Goal: Task Accomplishment & Management: Use online tool/utility

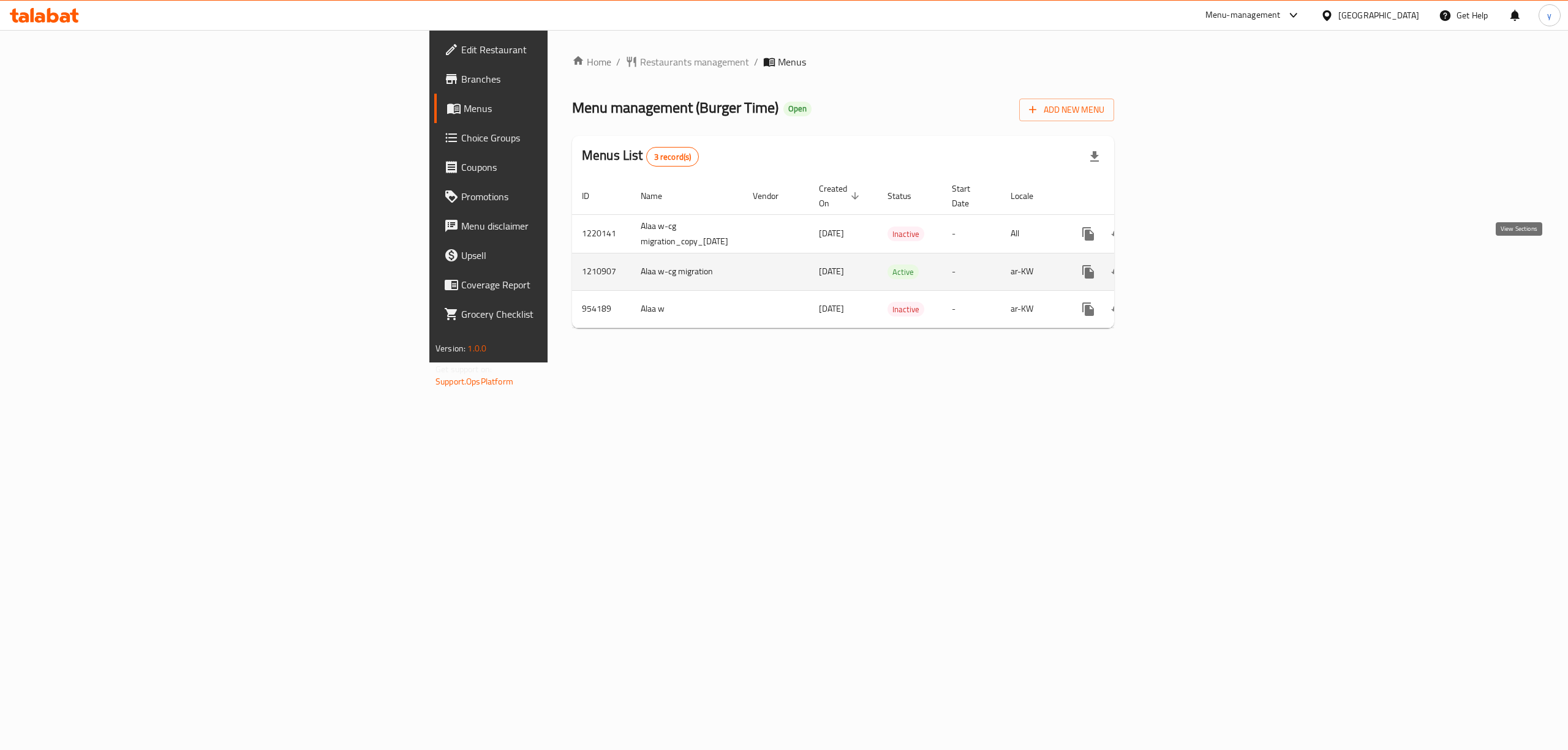
click at [1184, 265] on icon "enhanced table" at bounding box center [1176, 272] width 15 height 15
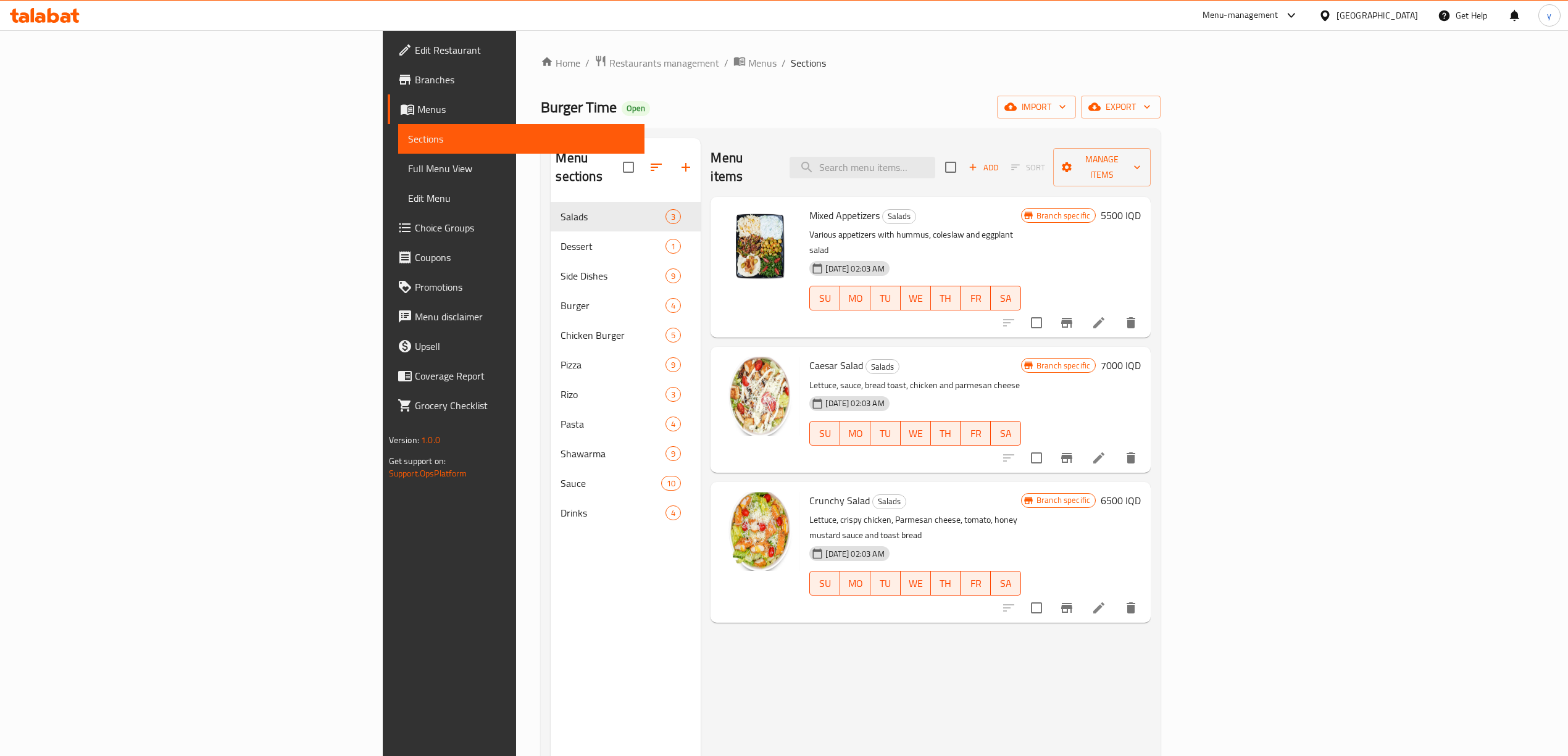
click at [1011, 143] on div "Menu items Add Sort Manage items" at bounding box center [931, 167] width 440 height 59
click at [935, 157] on input "search" at bounding box center [862, 167] width 146 height 22
paste input "697715"
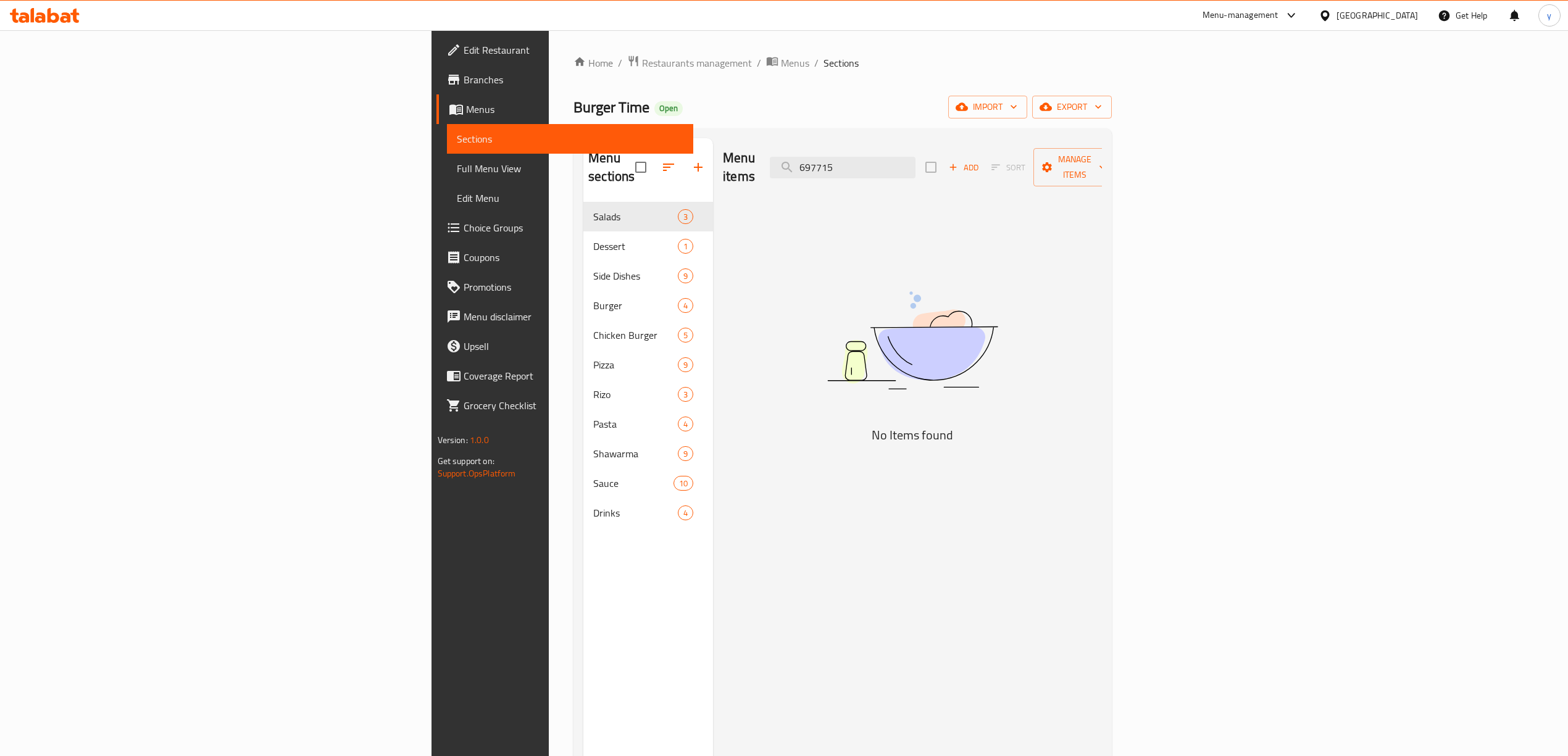
type input "697715"
click at [998, 144] on div "Menu items 697715 Add Sort Manage items" at bounding box center [912, 167] width 379 height 59
click at [916, 157] on input "697715" at bounding box center [843, 167] width 146 height 22
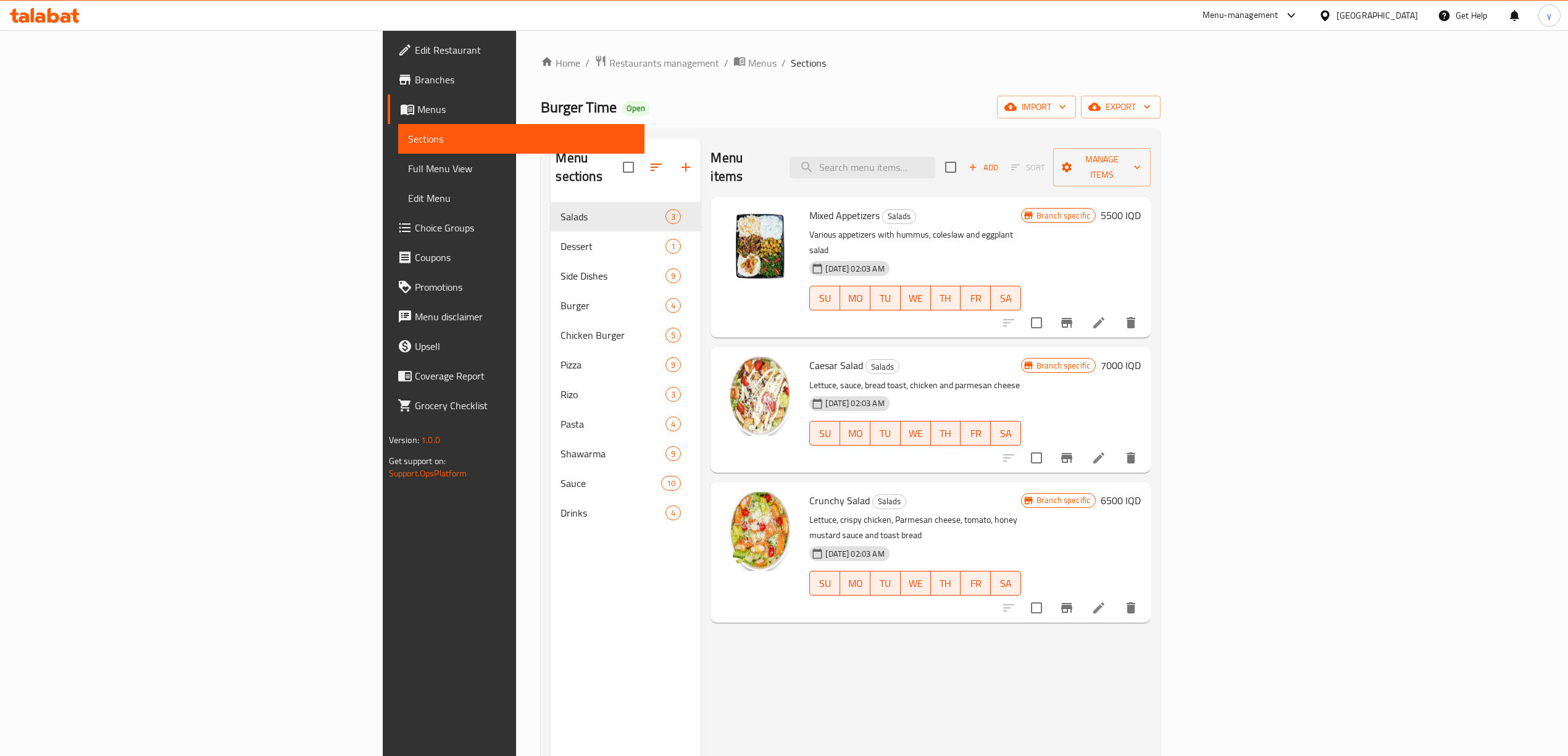
click at [810, 491] on span "Crunchy Salad" at bounding box center [840, 500] width 61 height 18
copy h6 "Crunchy Salad"
click at [398, 182] on link "Full Menu View" at bounding box center [521, 169] width 246 height 30
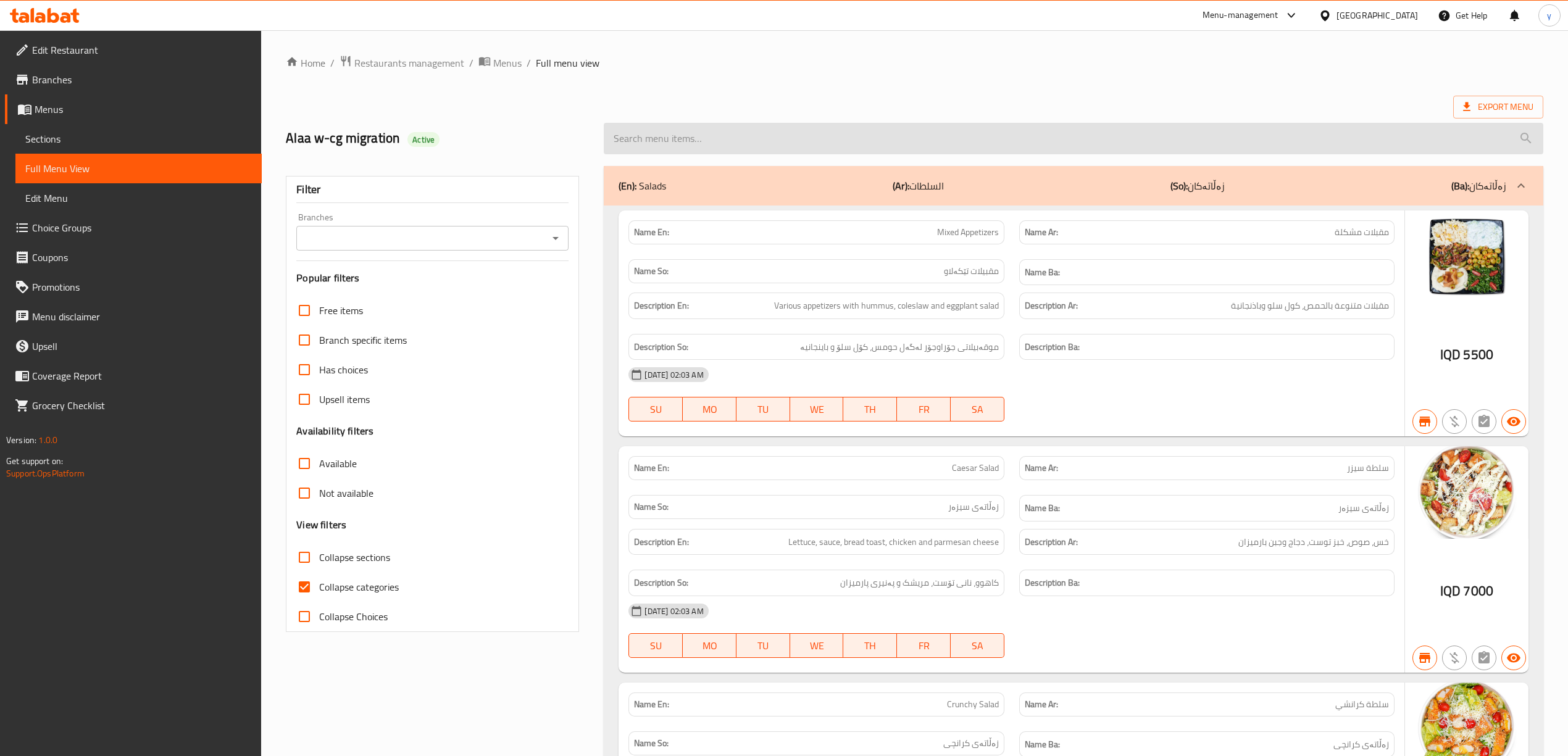
click at [869, 151] on input "search" at bounding box center [1073, 138] width 939 height 32
paste input "Crunchy Salad"
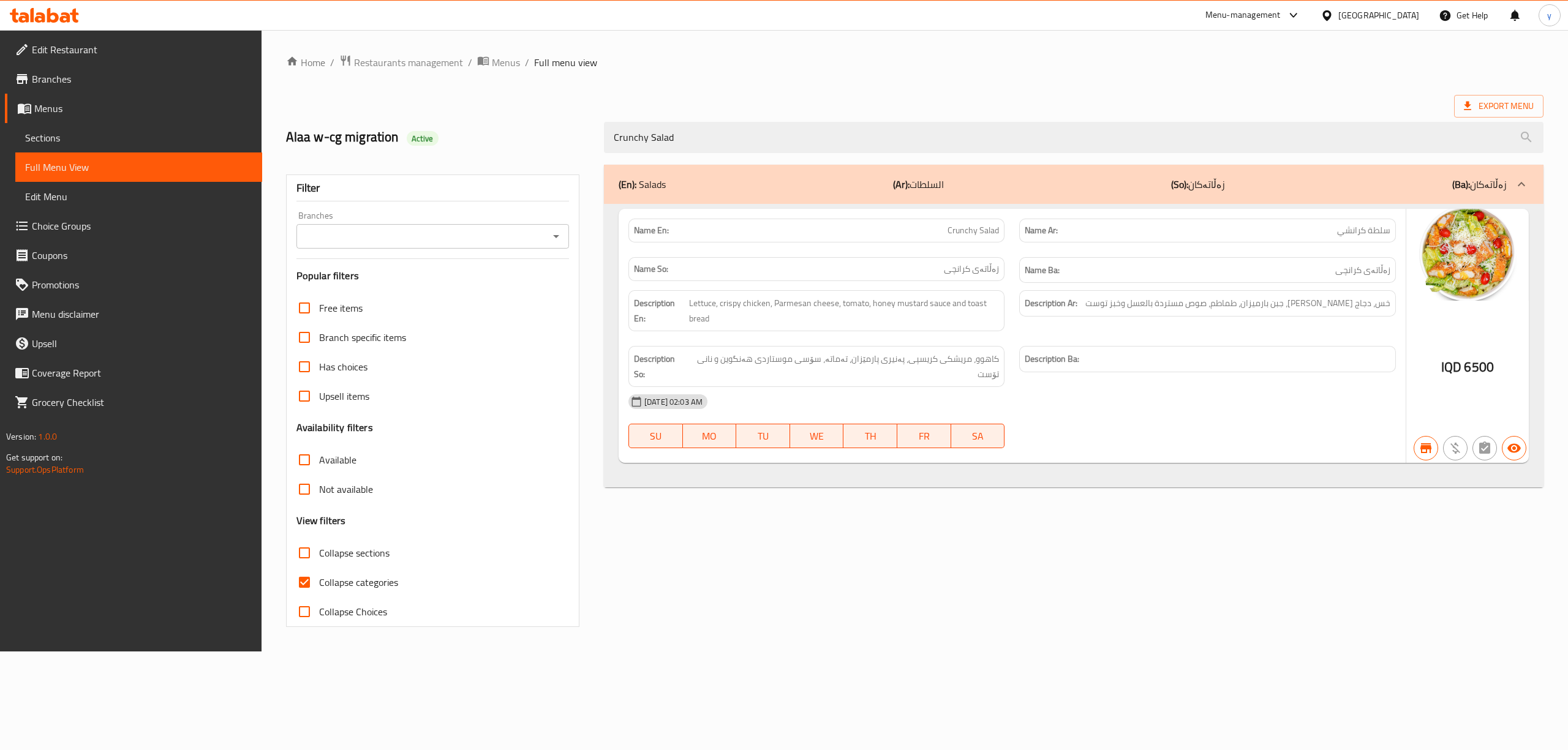
click at [549, 241] on icon "Open" at bounding box center [556, 236] width 15 height 15
type input "Crunchy Salad"
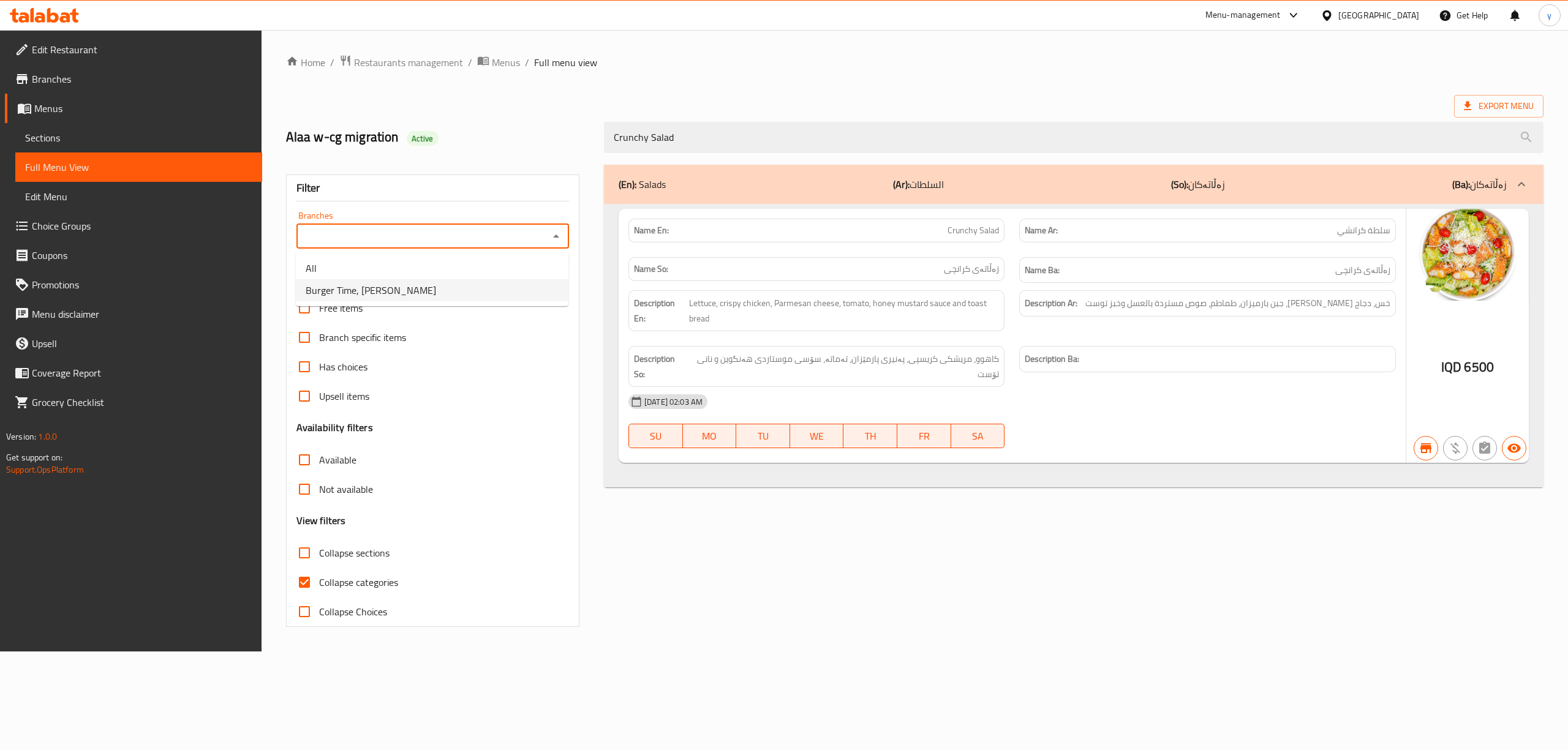
click at [464, 285] on li "Burger Time, [PERSON_NAME]" at bounding box center [432, 290] width 273 height 22
type input "Burger Time, [PERSON_NAME]"
click at [307, 556] on input "Collapse sections" at bounding box center [304, 553] width 29 height 29
checkbox input "true"
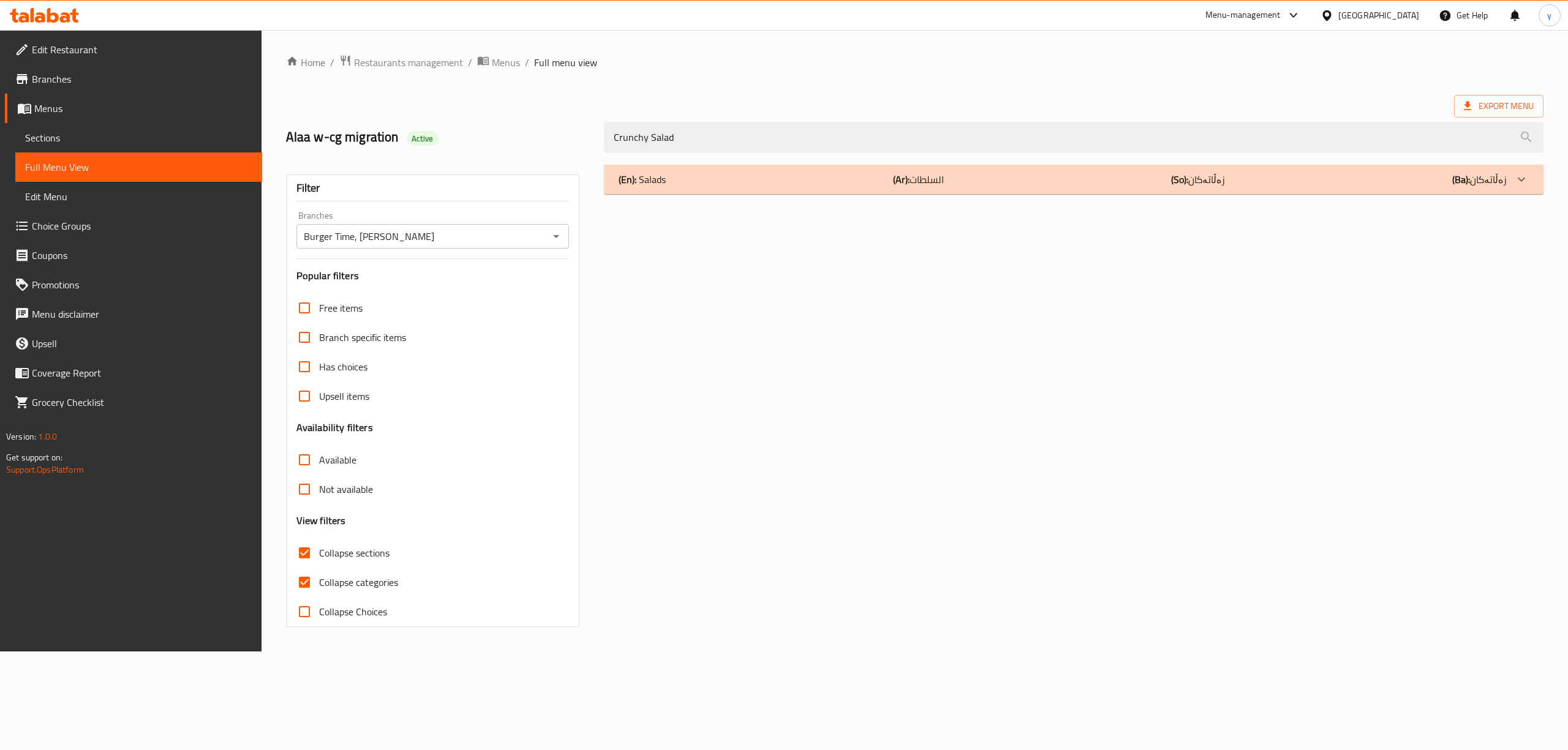
click at [314, 575] on input "Collapse categories" at bounding box center [304, 583] width 29 height 29
checkbox input "false"
click at [314, 556] on input "Collapse sections" at bounding box center [304, 553] width 29 height 29
checkbox input "false"
